Goal: Transaction & Acquisition: Purchase product/service

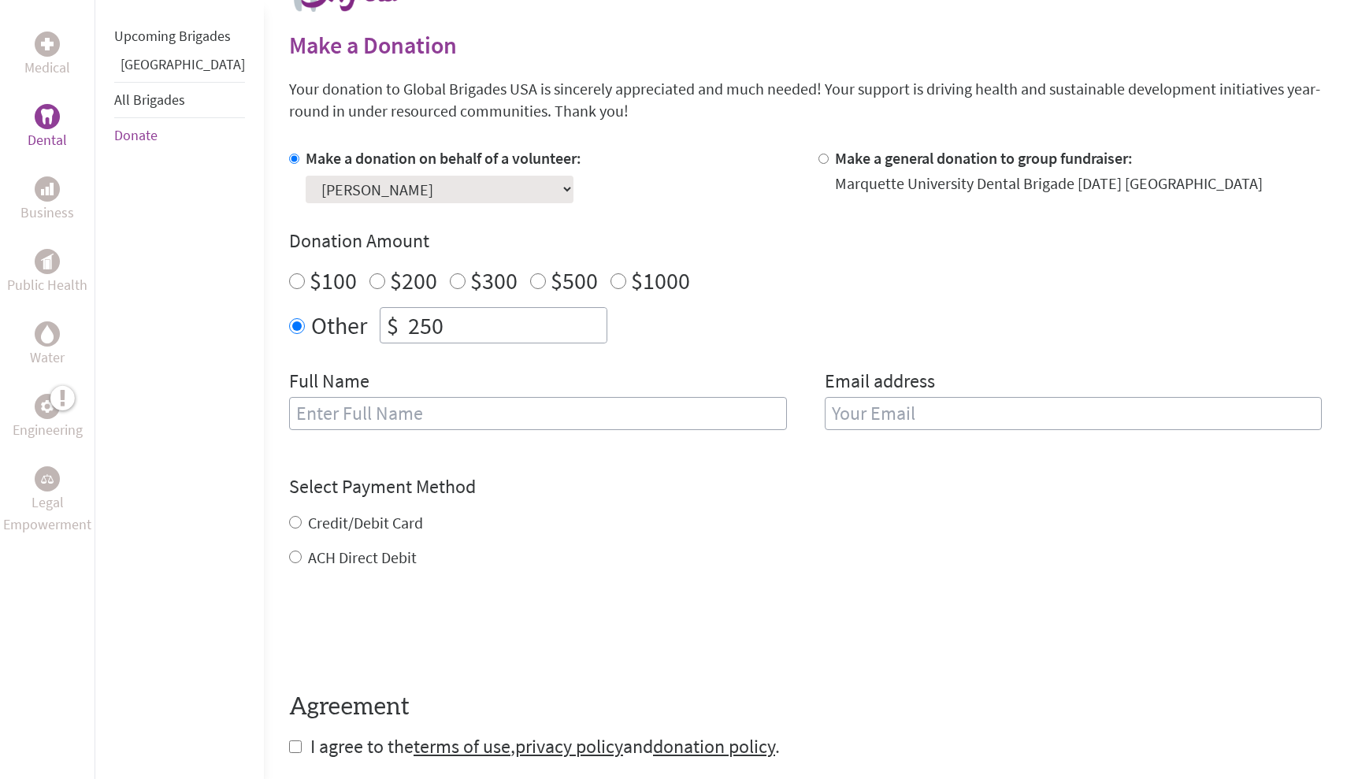
scroll to position [362, 0]
click at [410, 402] on input "text" at bounding box center [538, 412] width 498 height 33
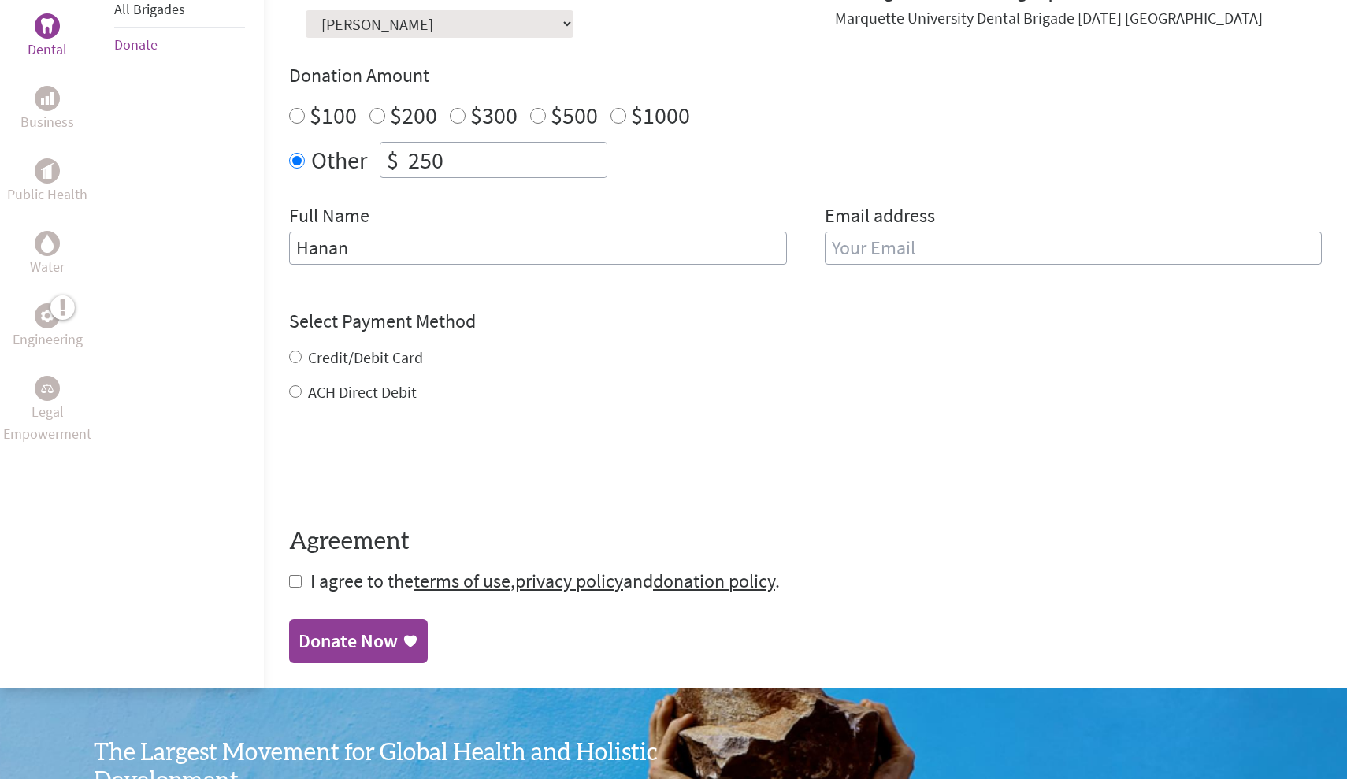
scroll to position [532, 0]
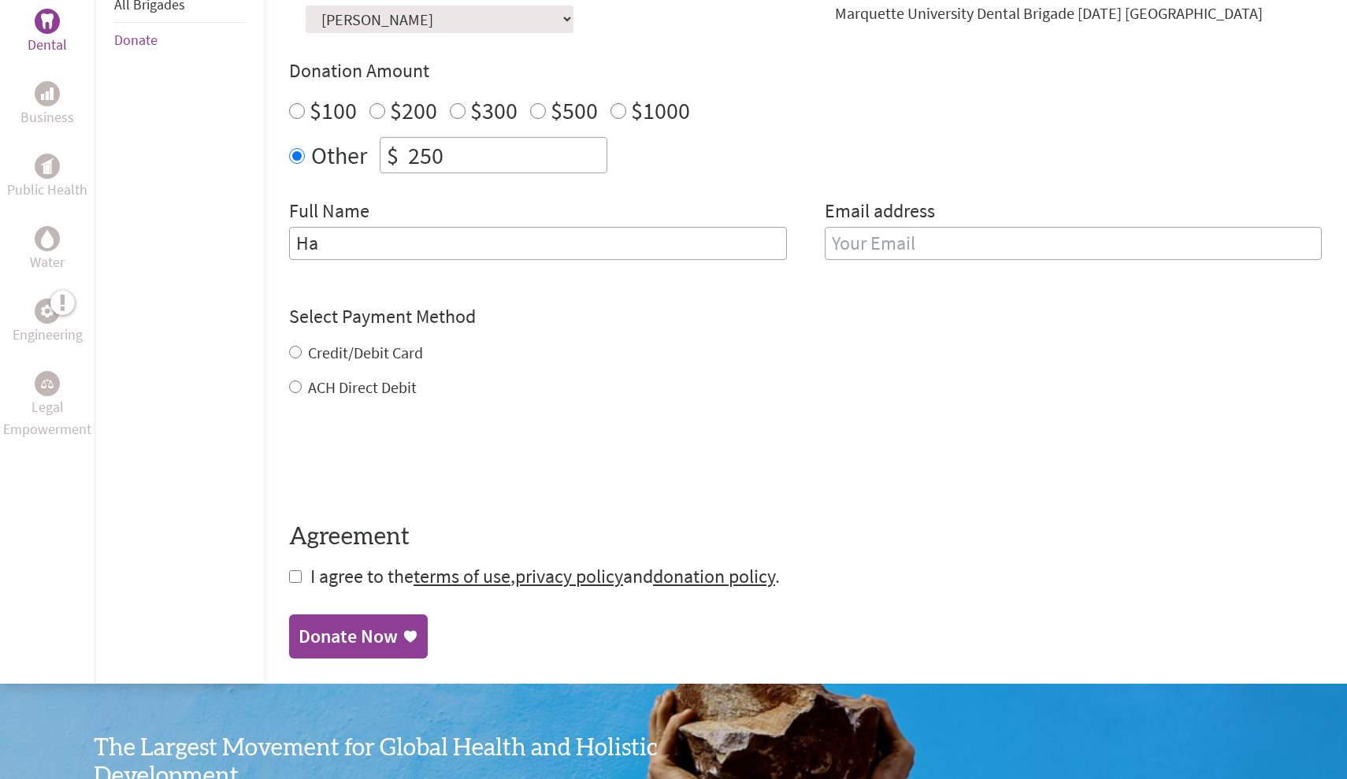
type input "H"
click at [572, 242] on input "[PERSON_NAME]" at bounding box center [538, 243] width 498 height 33
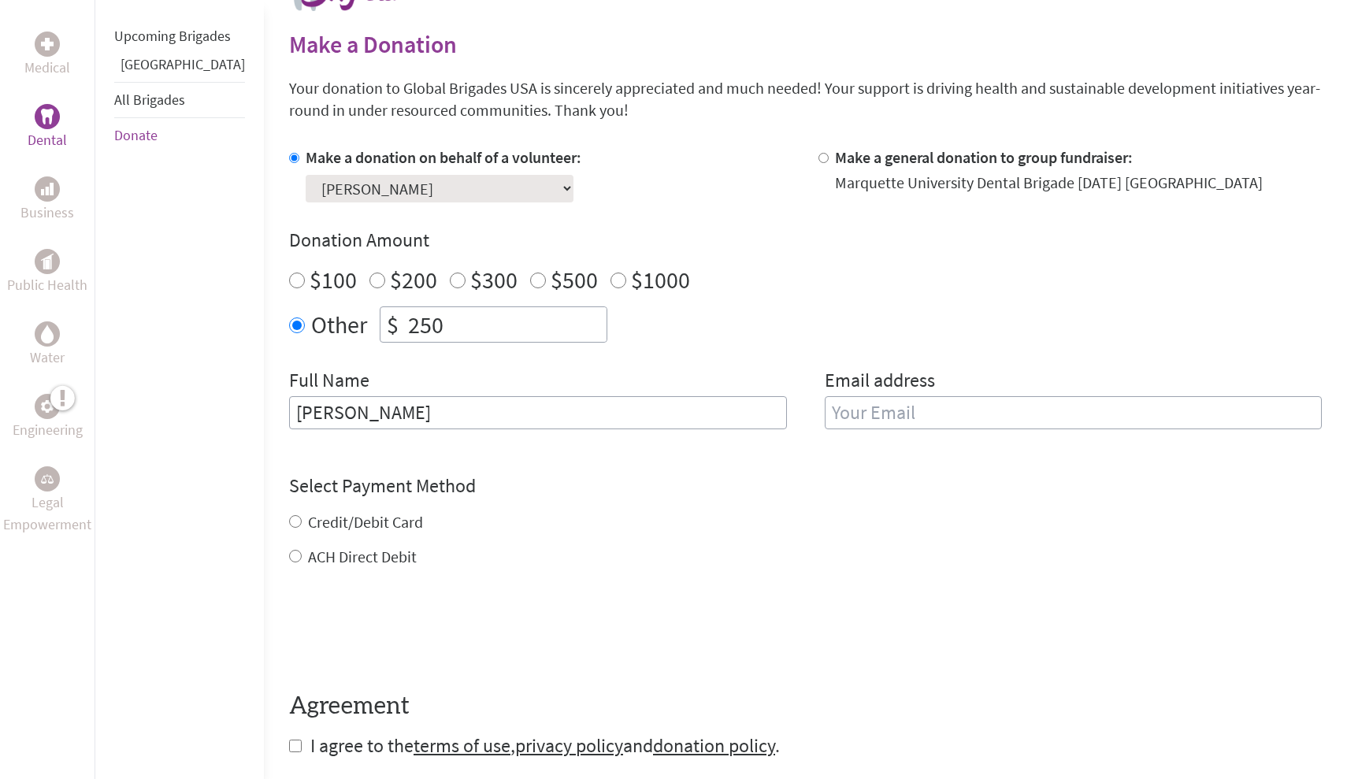
scroll to position [358, 0]
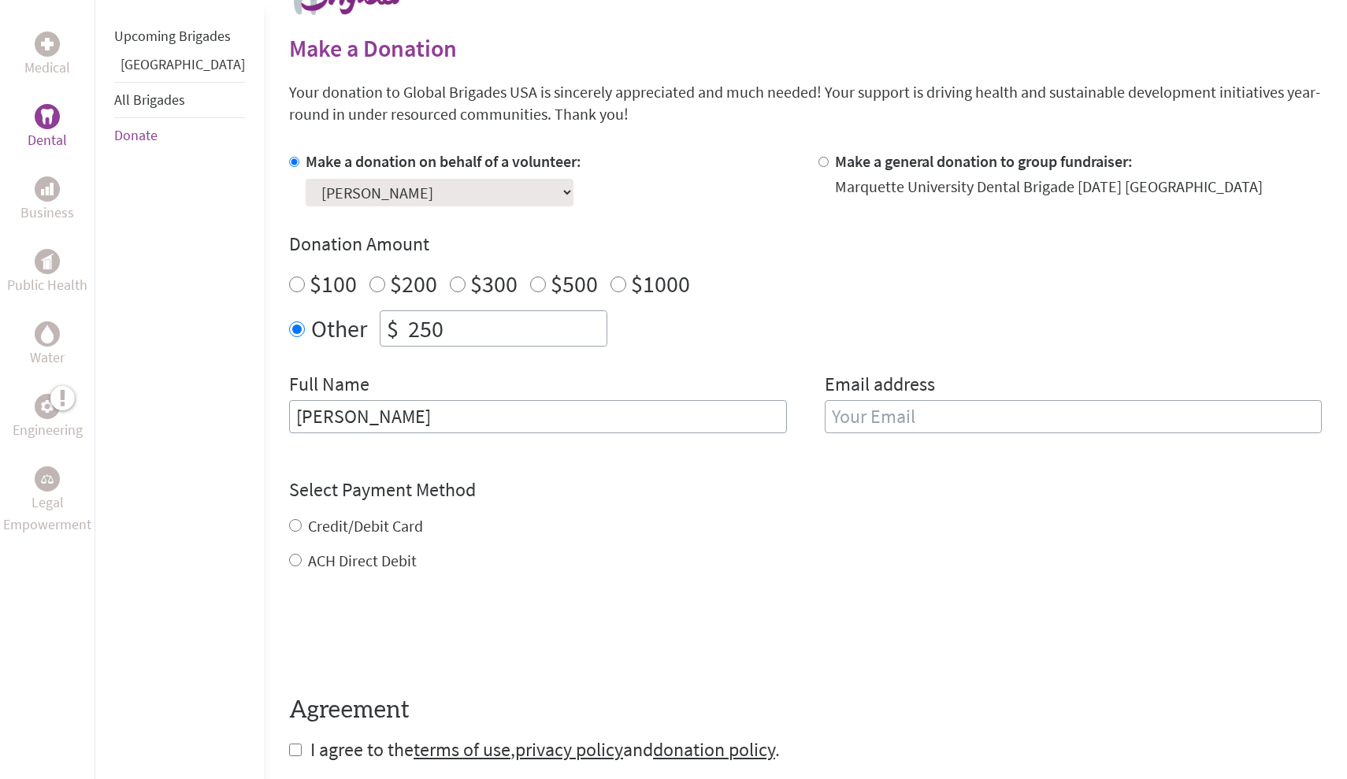
drag, startPoint x: 663, startPoint y: 404, endPoint x: 291, endPoint y: 397, distance: 372.7
click at [291, 400] on input "[PERSON_NAME]" at bounding box center [538, 416] width 498 height 33
type input "[PERSON_NAME]"
click at [860, 402] on input "email" at bounding box center [1074, 416] width 498 height 33
type input "M"
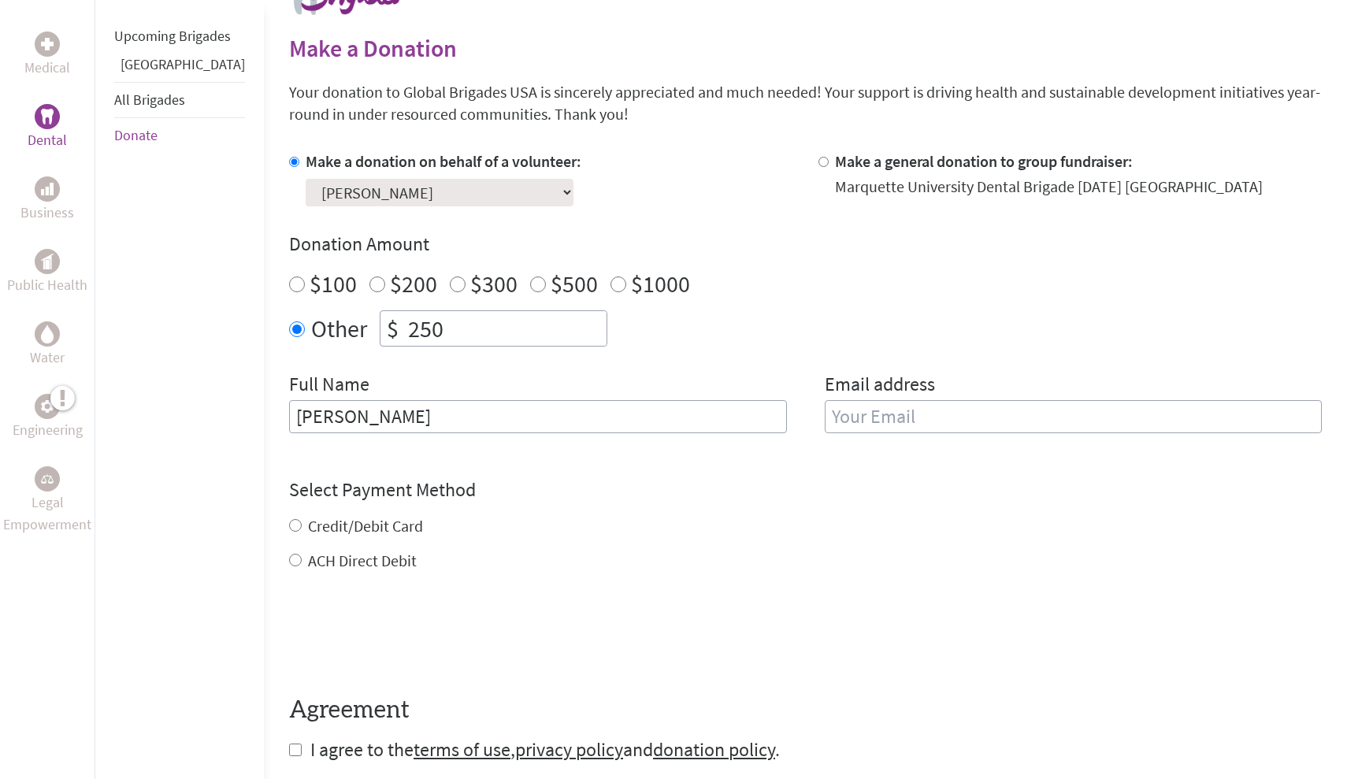
click at [329, 410] on input "[PERSON_NAME]" at bounding box center [538, 416] width 498 height 33
type input "[PERSON_NAME]"
click at [844, 412] on input "email" at bounding box center [1074, 416] width 498 height 33
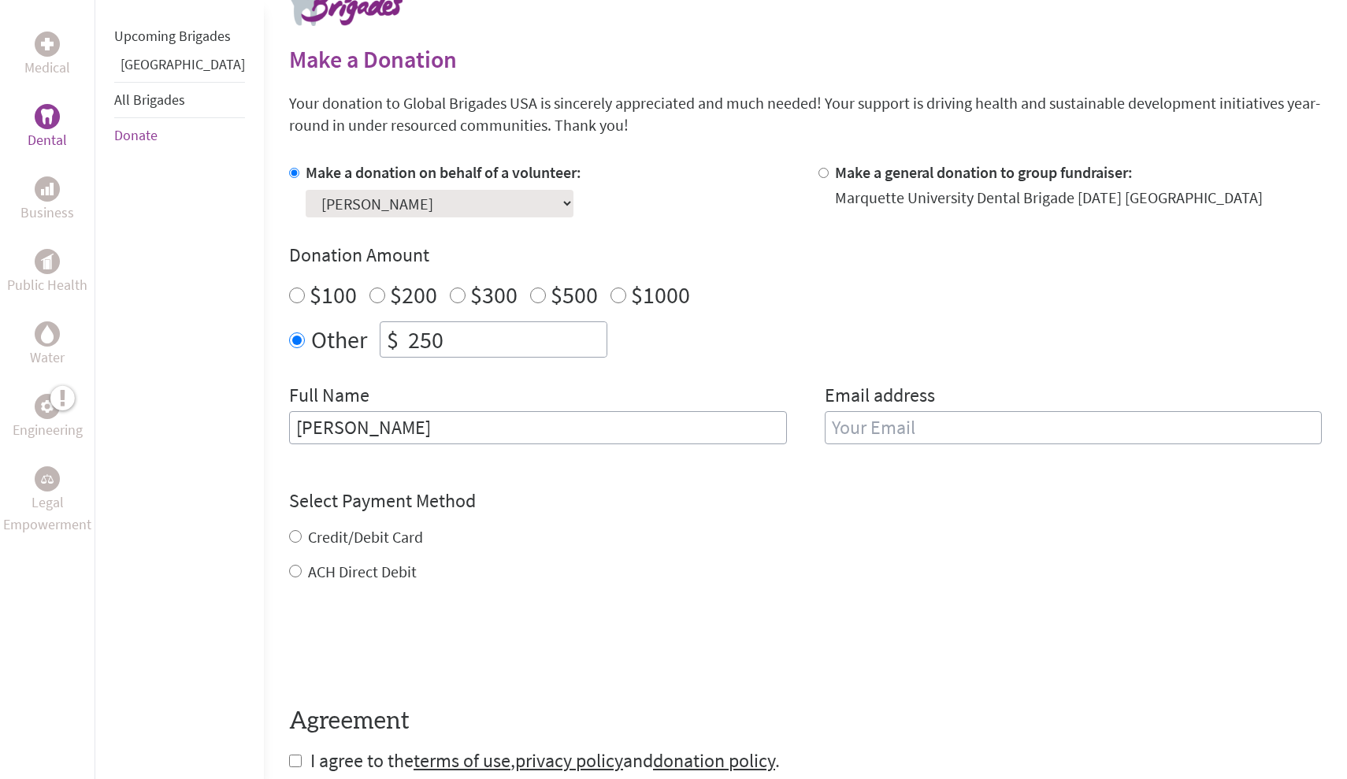
scroll to position [347, 0]
type input "[PERSON_NAME]."
type input "[PERSON_NAME][EMAIL_ADDRESS][PERSON_NAME][DOMAIN_NAME]"
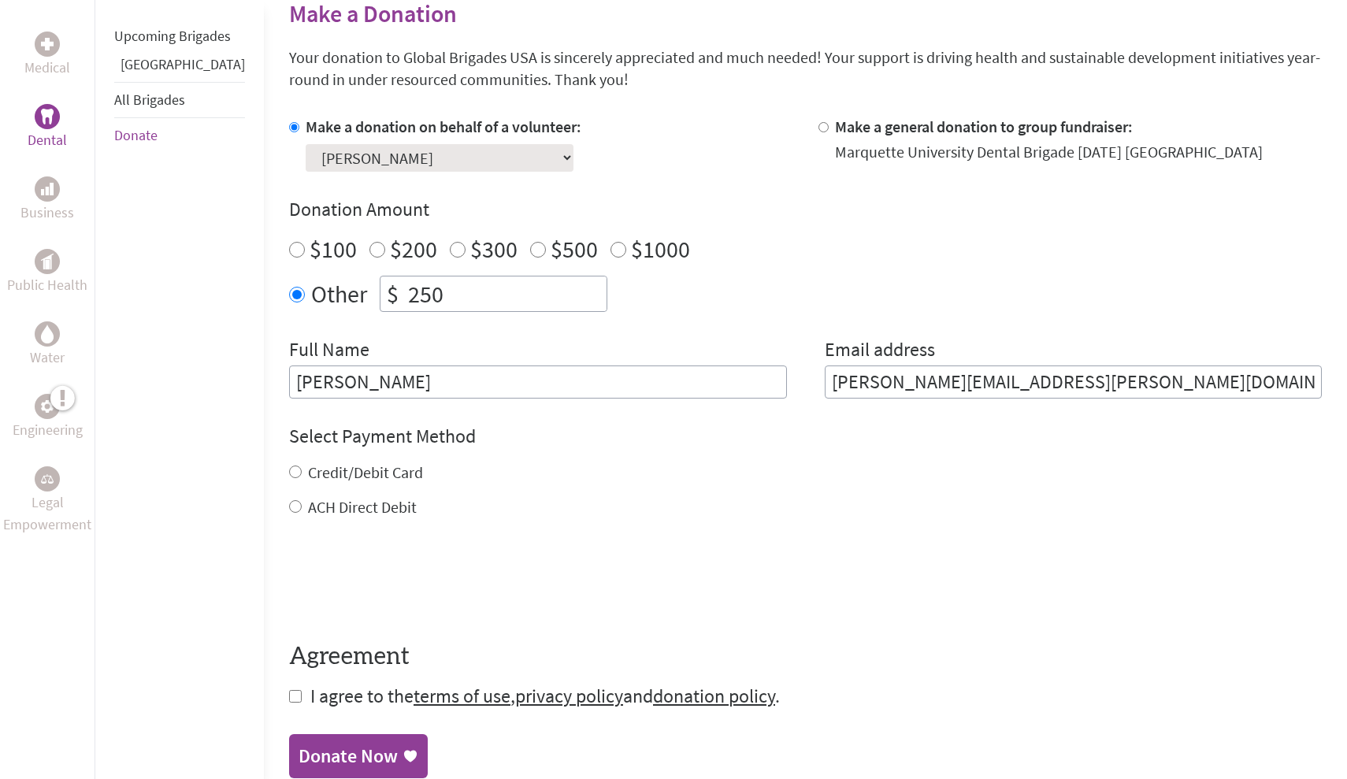
scroll to position [425, 0]
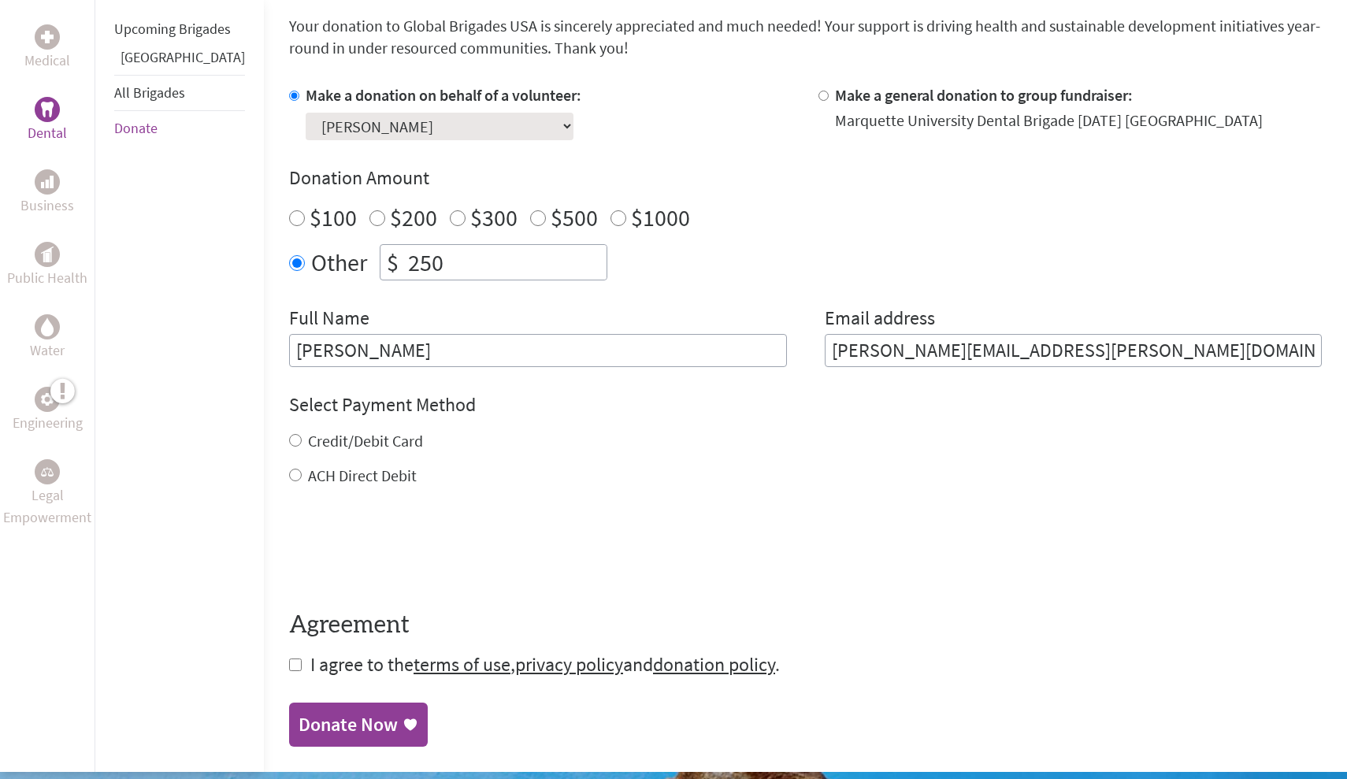
click at [289, 437] on div "Credit/Debit Card" at bounding box center [805, 441] width 1033 height 22
click at [289, 437] on input "Credit/Debit Card" at bounding box center [295, 440] width 13 height 13
radio input "true"
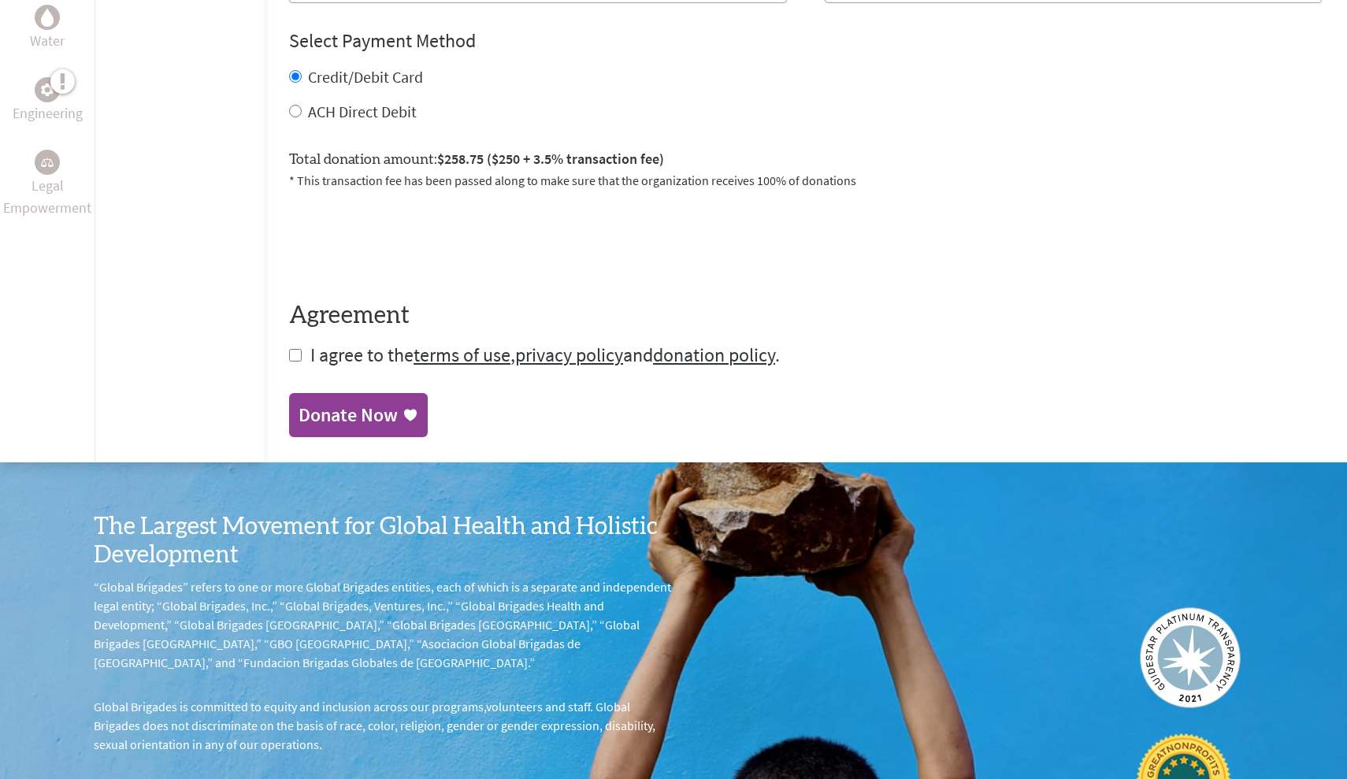
scroll to position [800, 0]
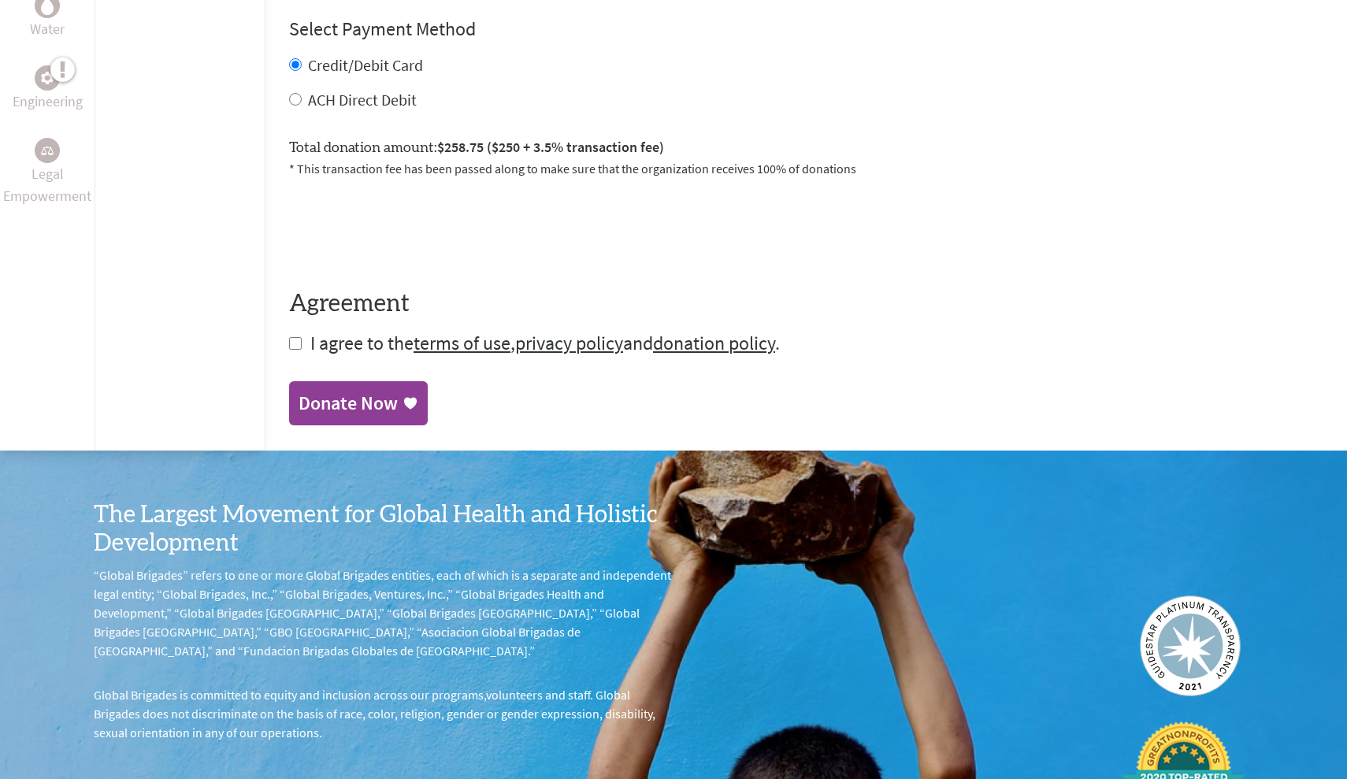
click at [289, 344] on input "checkbox" at bounding box center [295, 343] width 13 height 13
checkbox input "true"
click at [304, 399] on div "Donate Now" at bounding box center [348, 404] width 99 height 25
